Goal: Transaction & Acquisition: Purchase product/service

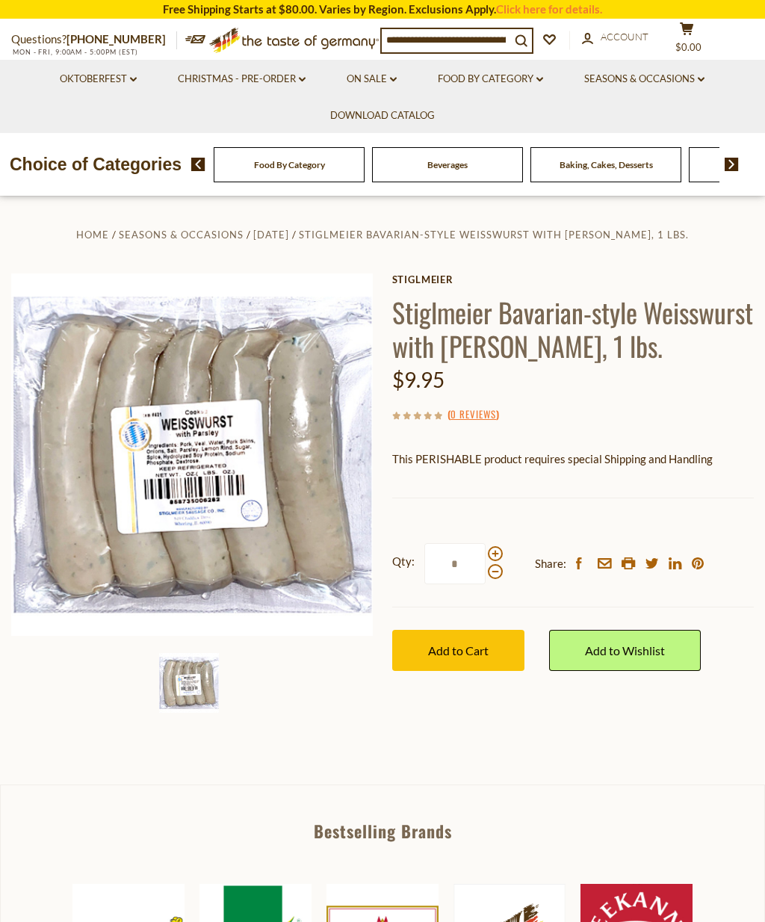
click at [130, 78] on icon at bounding box center [133, 80] width 7 height 4
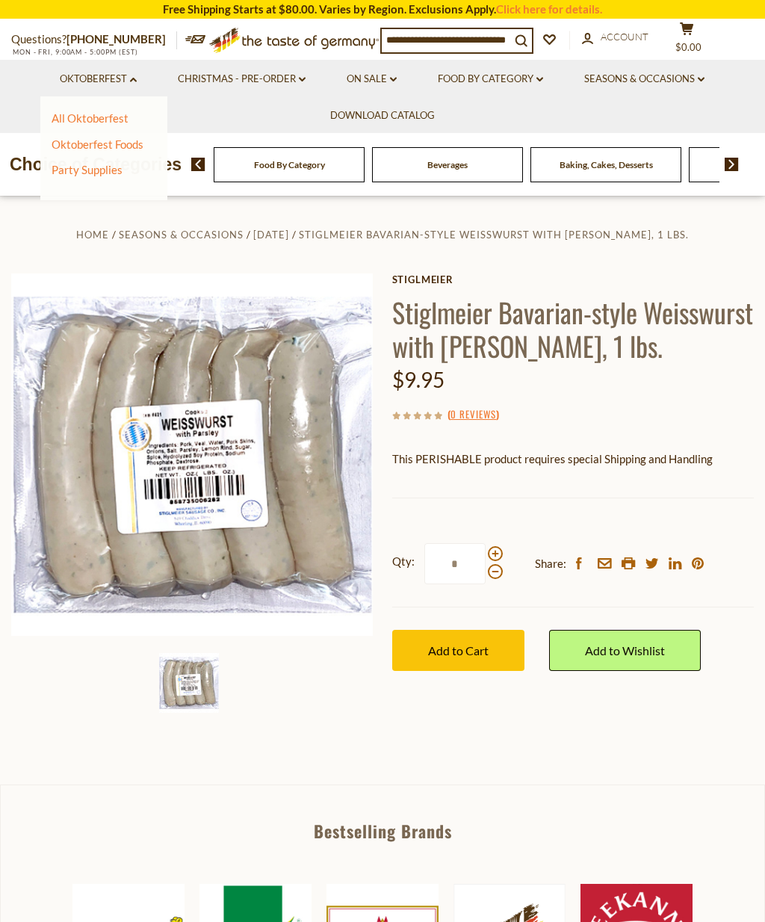
click at [543, 81] on link "Food By Category dropdown_arrow" at bounding box center [490, 79] width 105 height 16
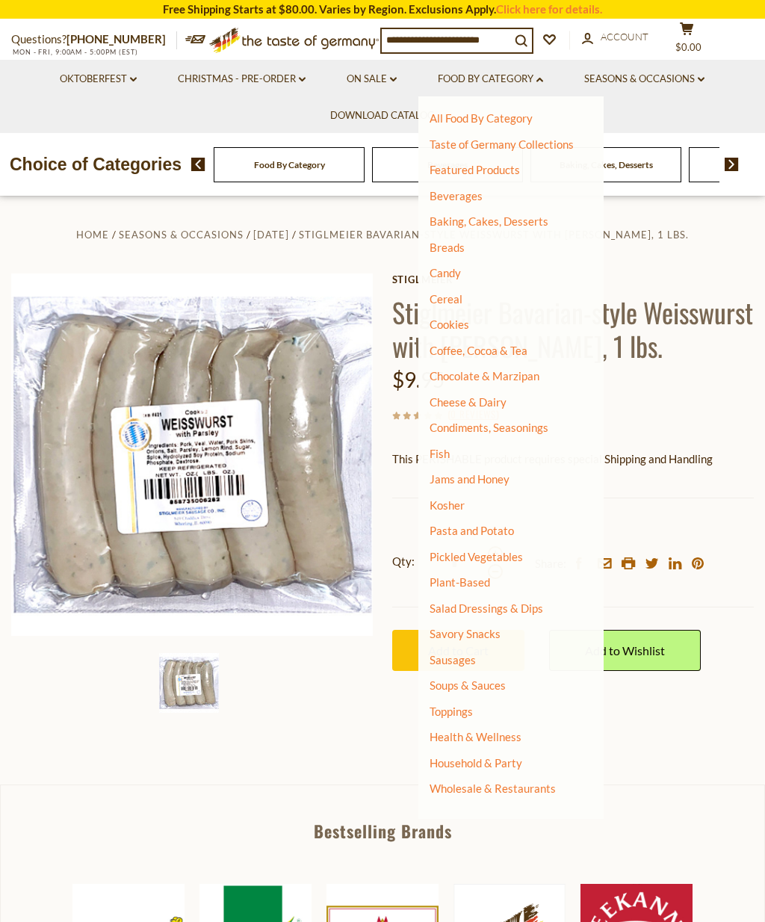
click at [464, 654] on link "Sausages" at bounding box center [453, 659] width 46 height 13
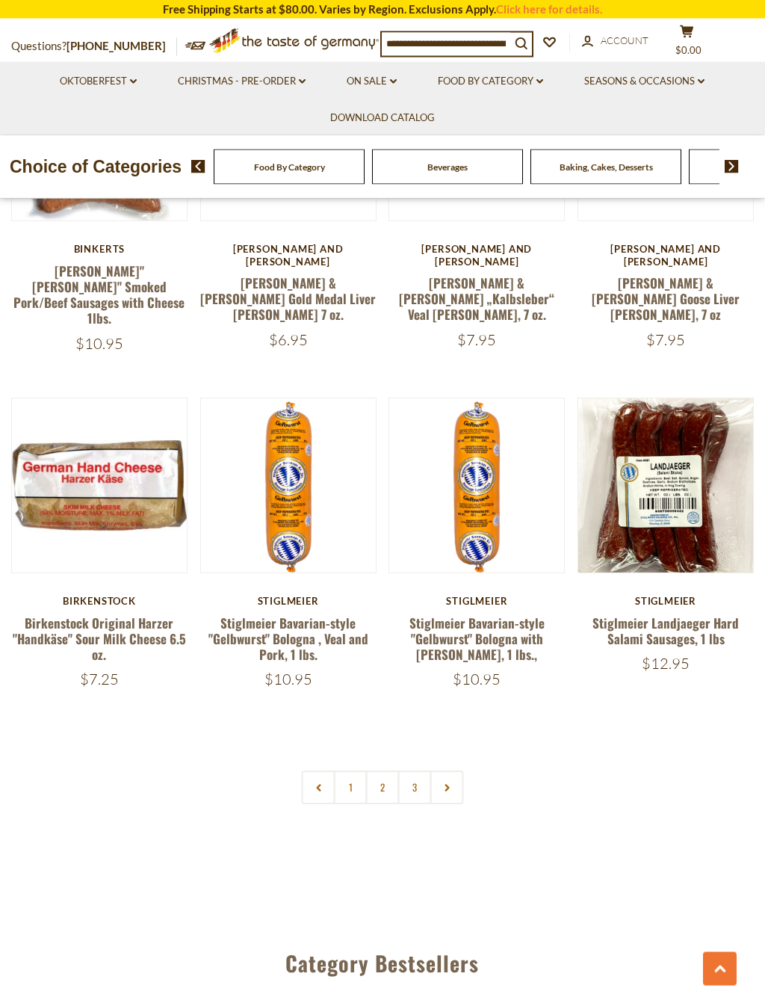
scroll to position [3008, 0]
click at [384, 771] on link "2" at bounding box center [383, 788] width 34 height 34
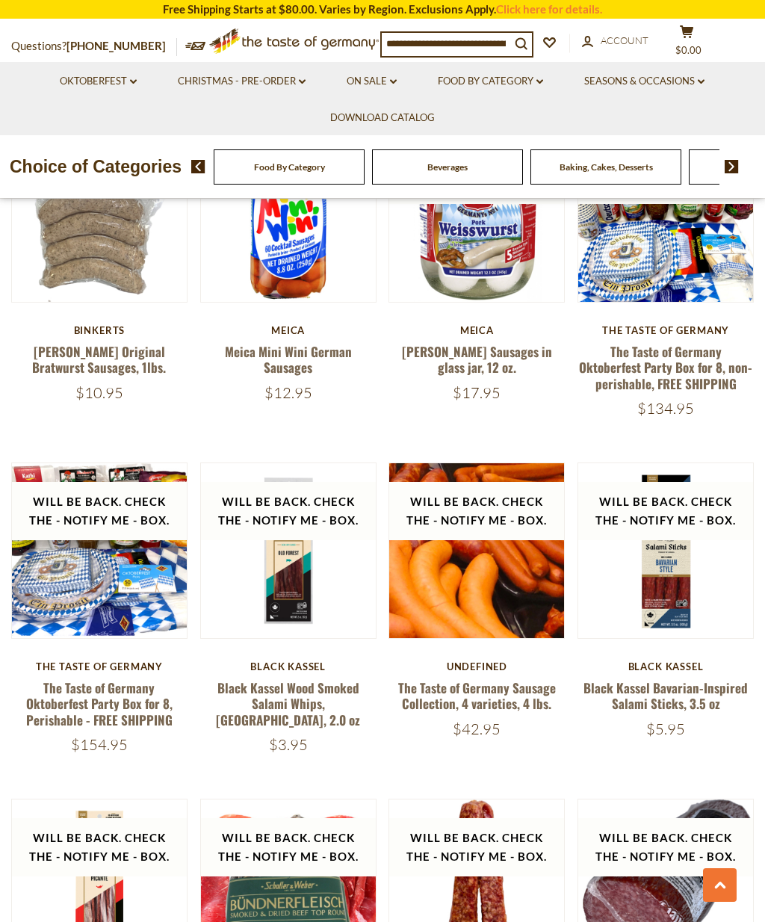
scroll to position [1770, 0]
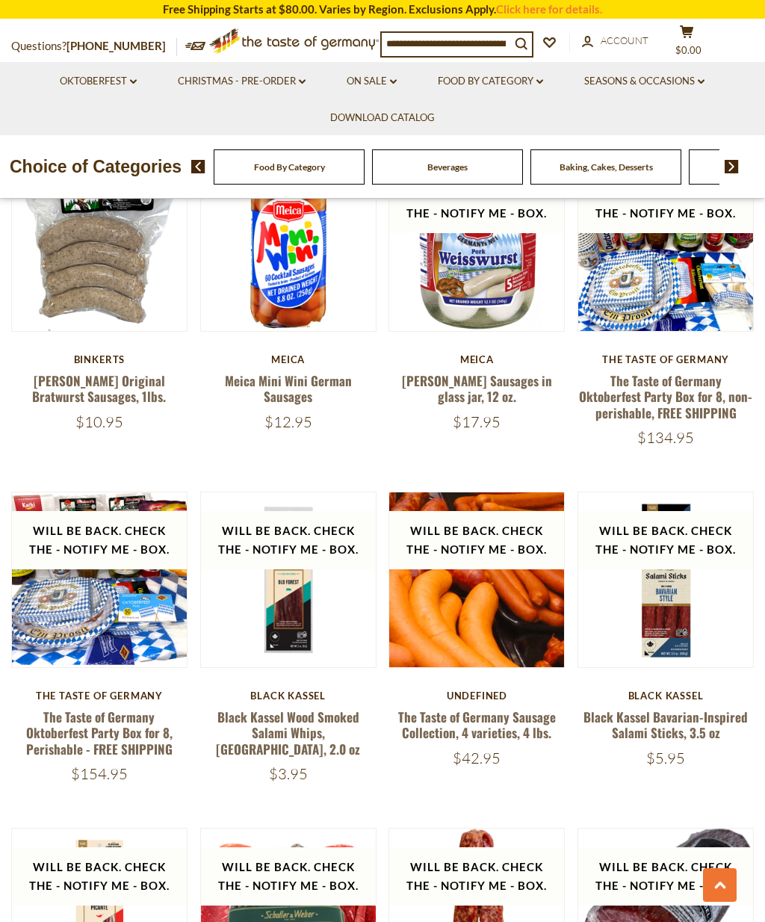
click at [514, 708] on link "The Taste of Germany Sausage Collection, 4 varieties, 4 lbs." at bounding box center [477, 725] width 158 height 34
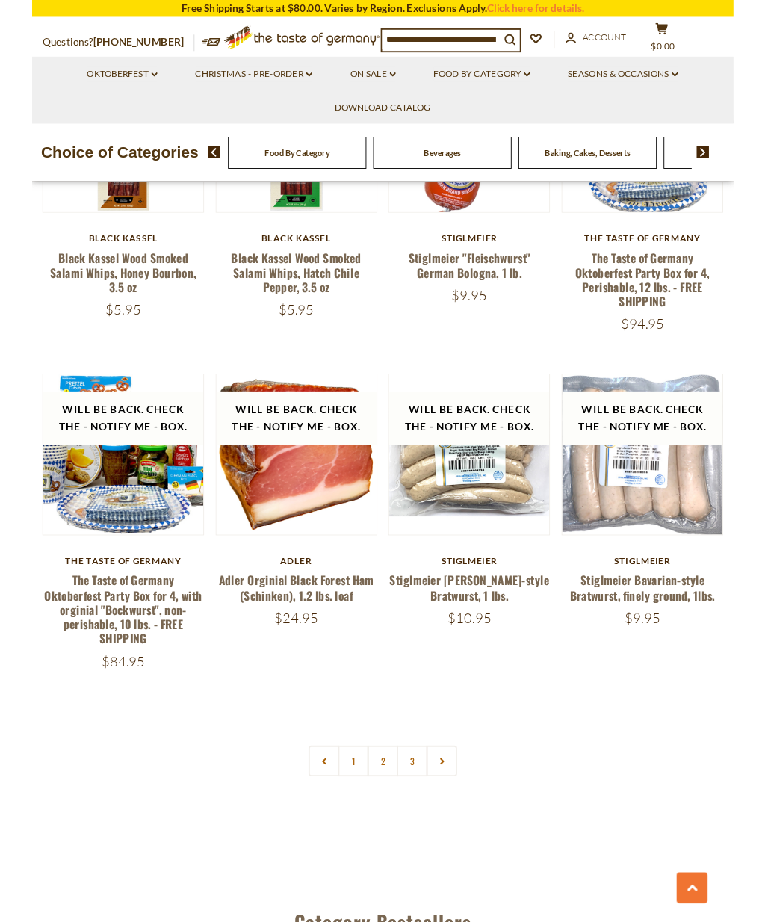
scroll to position [2906, 0]
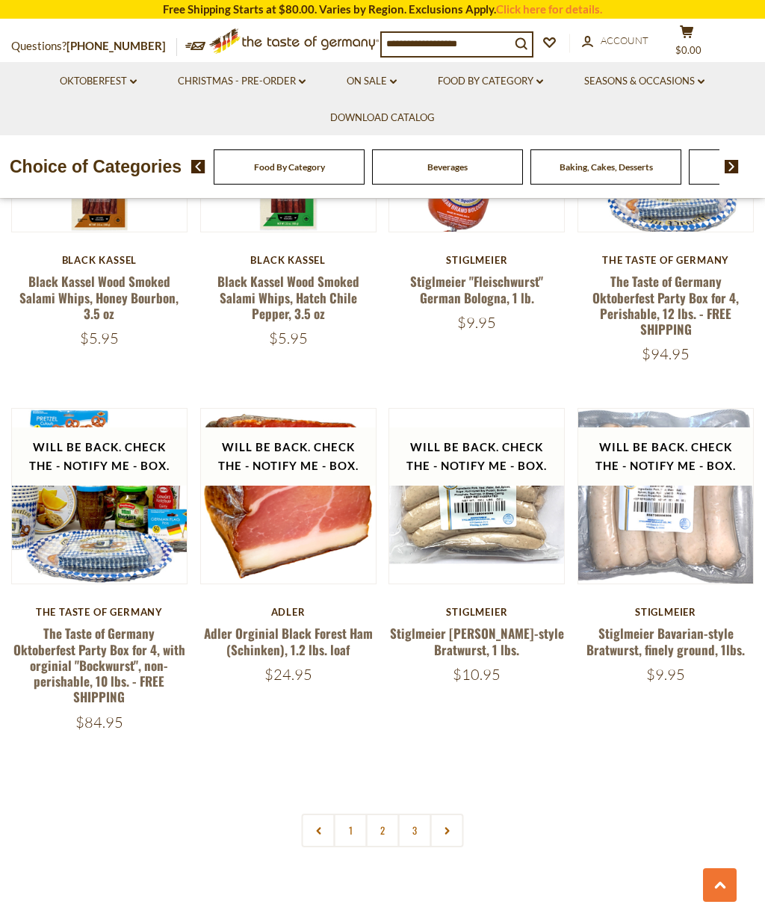
click at [423, 814] on link "3" at bounding box center [415, 831] width 34 height 34
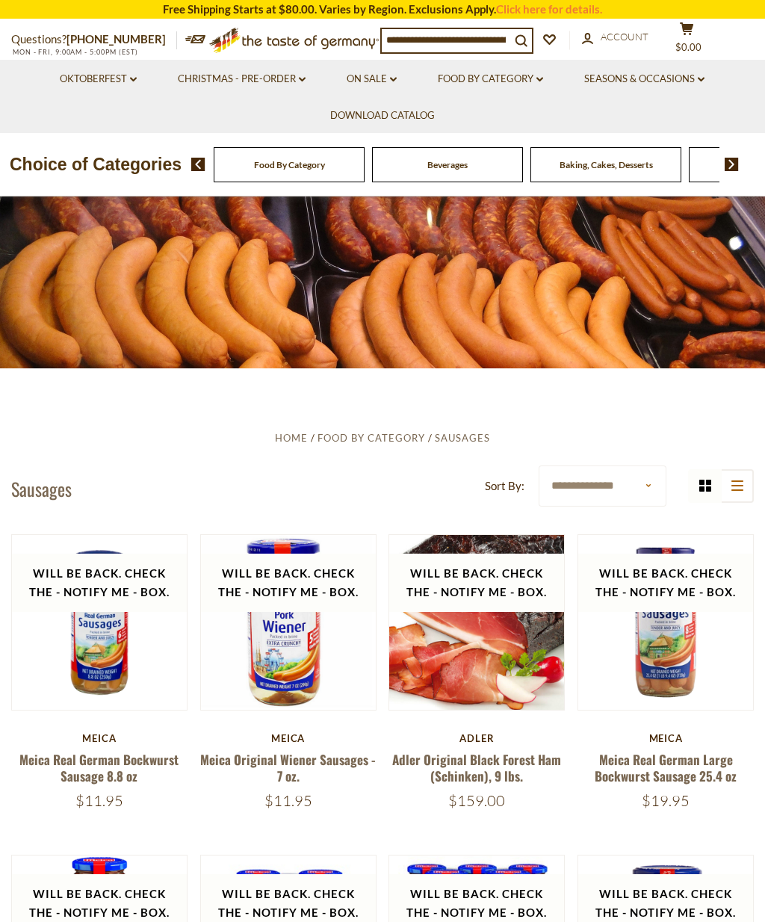
scroll to position [0, 0]
